Goal: Check status: Check status

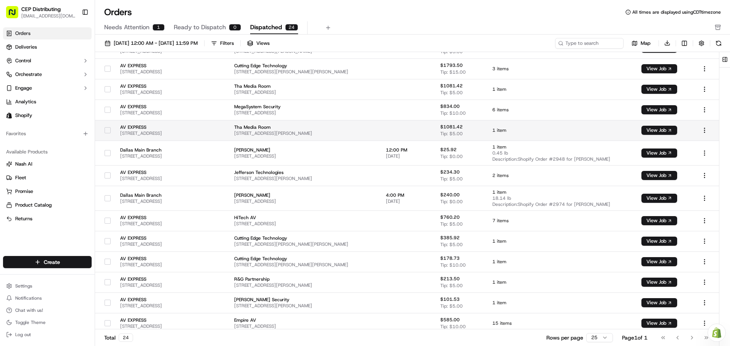
scroll to position [238, 0]
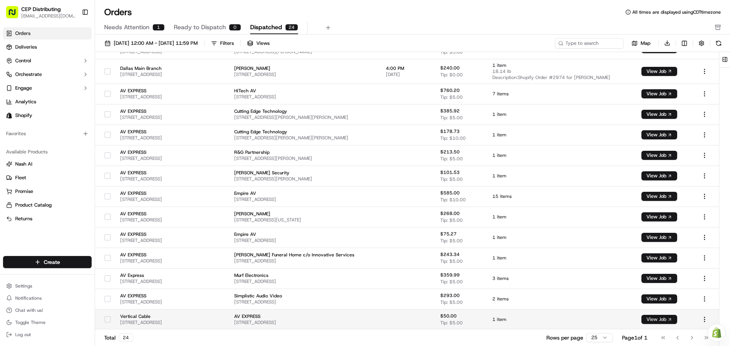
click at [667, 318] on button "View Job" at bounding box center [659, 319] width 36 height 9
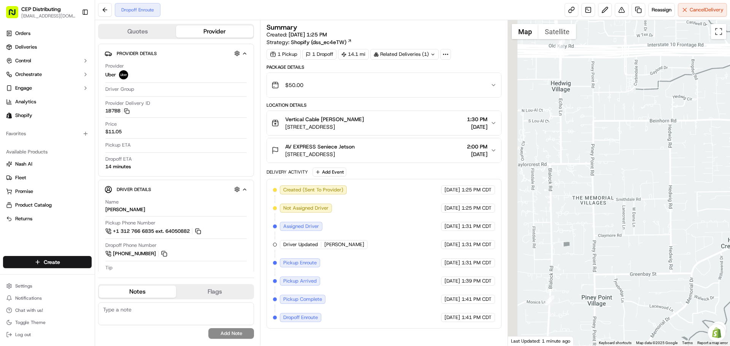
drag, startPoint x: 629, startPoint y: 218, endPoint x: 678, endPoint y: 158, distance: 77.8
click at [678, 158] on div at bounding box center [619, 183] width 222 height 326
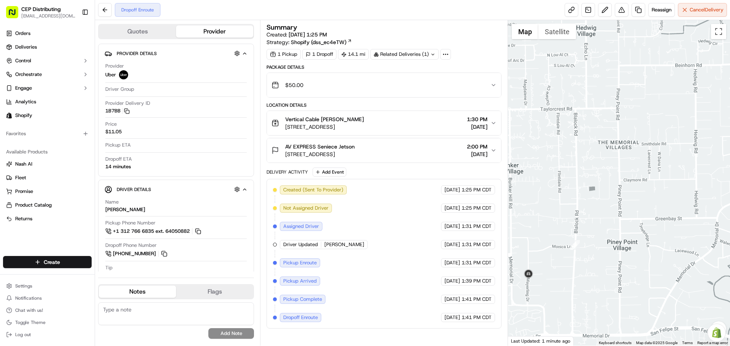
drag, startPoint x: 610, startPoint y: 199, endPoint x: 636, endPoint y: 172, distance: 37.1
click at [634, 173] on div at bounding box center [619, 183] width 222 height 326
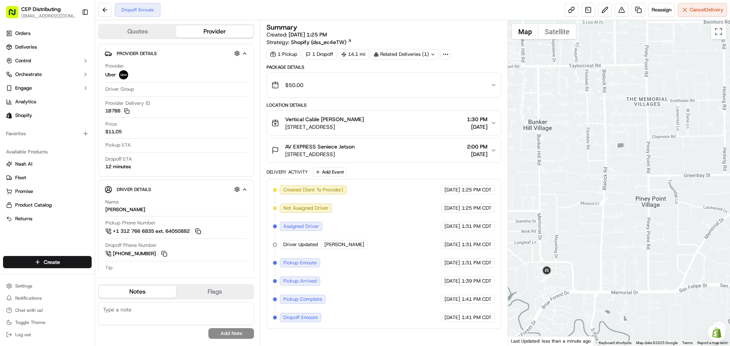
drag, startPoint x: 592, startPoint y: 250, endPoint x: 599, endPoint y: 189, distance: 61.1
click at [599, 190] on div at bounding box center [619, 183] width 222 height 326
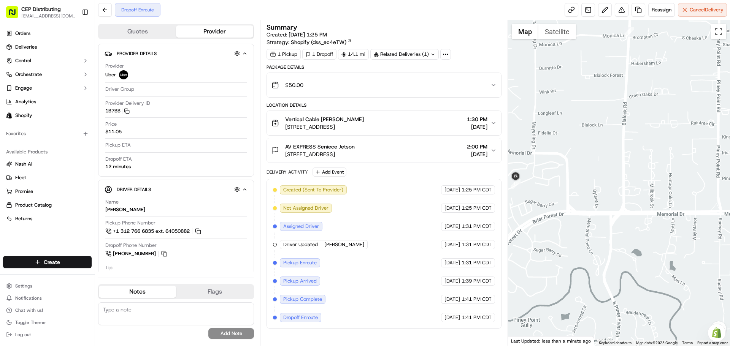
drag, startPoint x: 580, startPoint y: 195, endPoint x: 600, endPoint y: 193, distance: 20.3
click at [600, 193] on div at bounding box center [619, 183] width 222 height 326
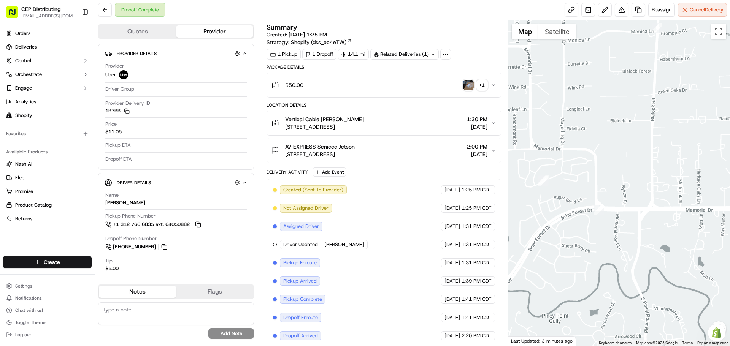
click at [485, 85] on div "+ 1" at bounding box center [482, 85] width 11 height 11
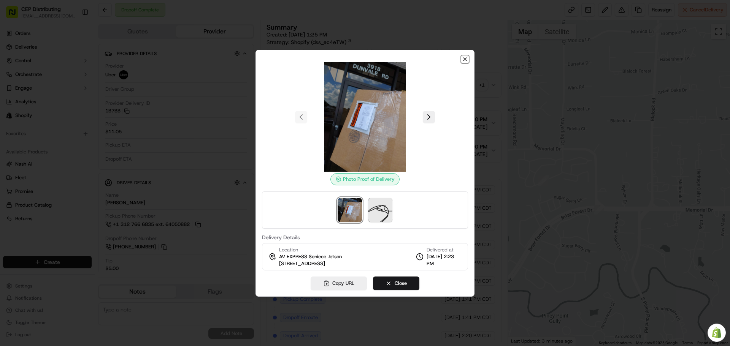
click at [465, 60] on icon "button" at bounding box center [465, 59] width 6 height 6
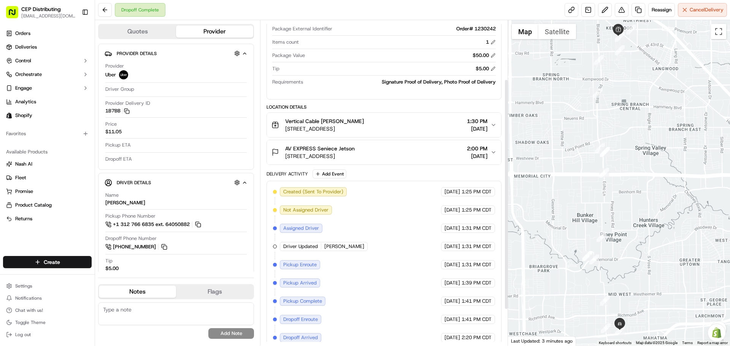
scroll to position [134, 0]
